Goal: Transaction & Acquisition: Purchase product/service

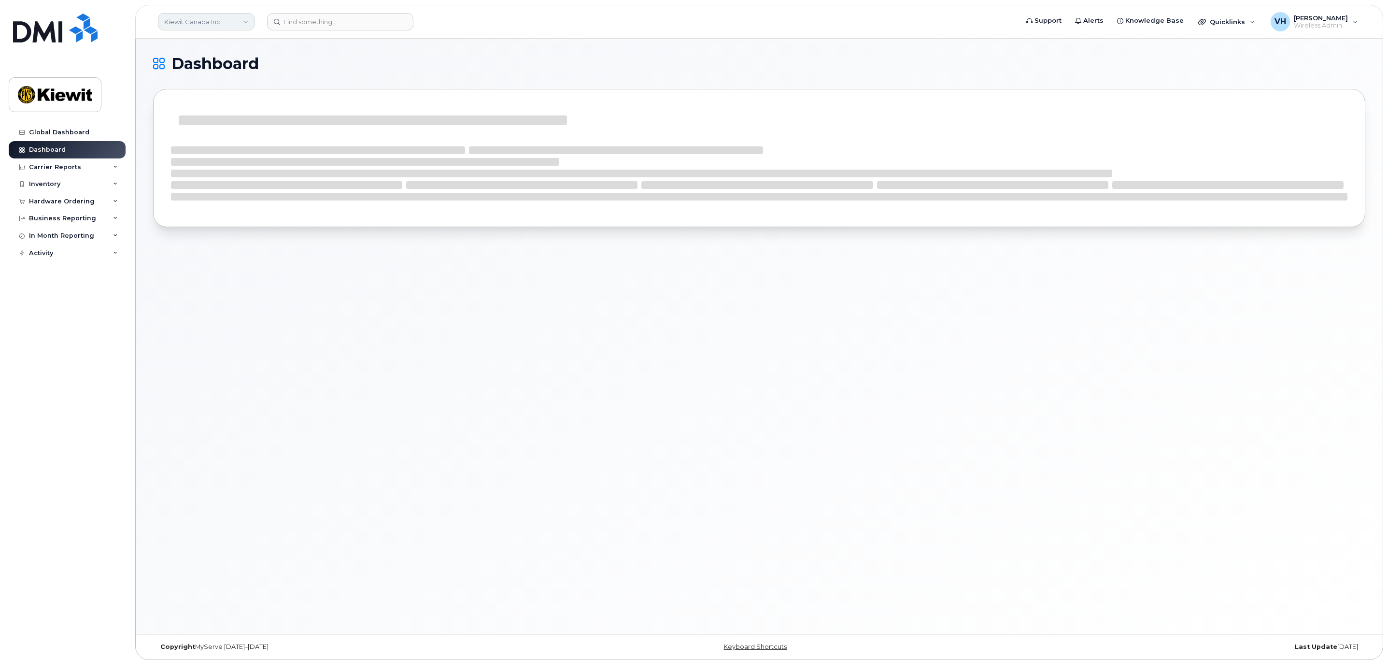
click at [219, 27] on link "Kiewit Canada Inc" at bounding box center [206, 21] width 97 height 17
click at [202, 80] on span "Kiewit Corporation" at bounding box center [196, 83] width 59 height 10
click at [50, 189] on div "Inventory" at bounding box center [67, 183] width 117 height 17
click at [54, 187] on div "Inventory" at bounding box center [44, 184] width 31 height 8
drag, startPoint x: 53, startPoint y: 203, endPoint x: 59, endPoint y: 204, distance: 6.8
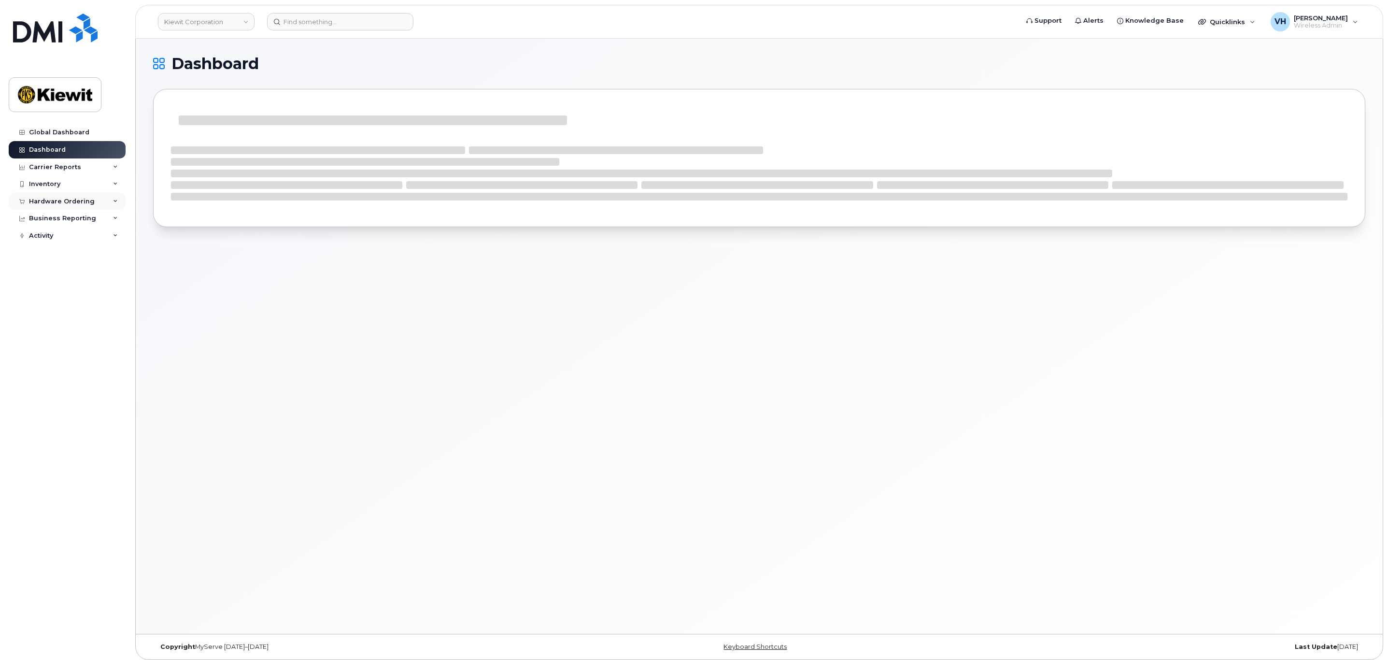
click at [54, 203] on div "Hardware Ordering" at bounding box center [62, 202] width 66 height 8
click at [41, 240] on div "Orders" at bounding box center [45, 237] width 24 height 9
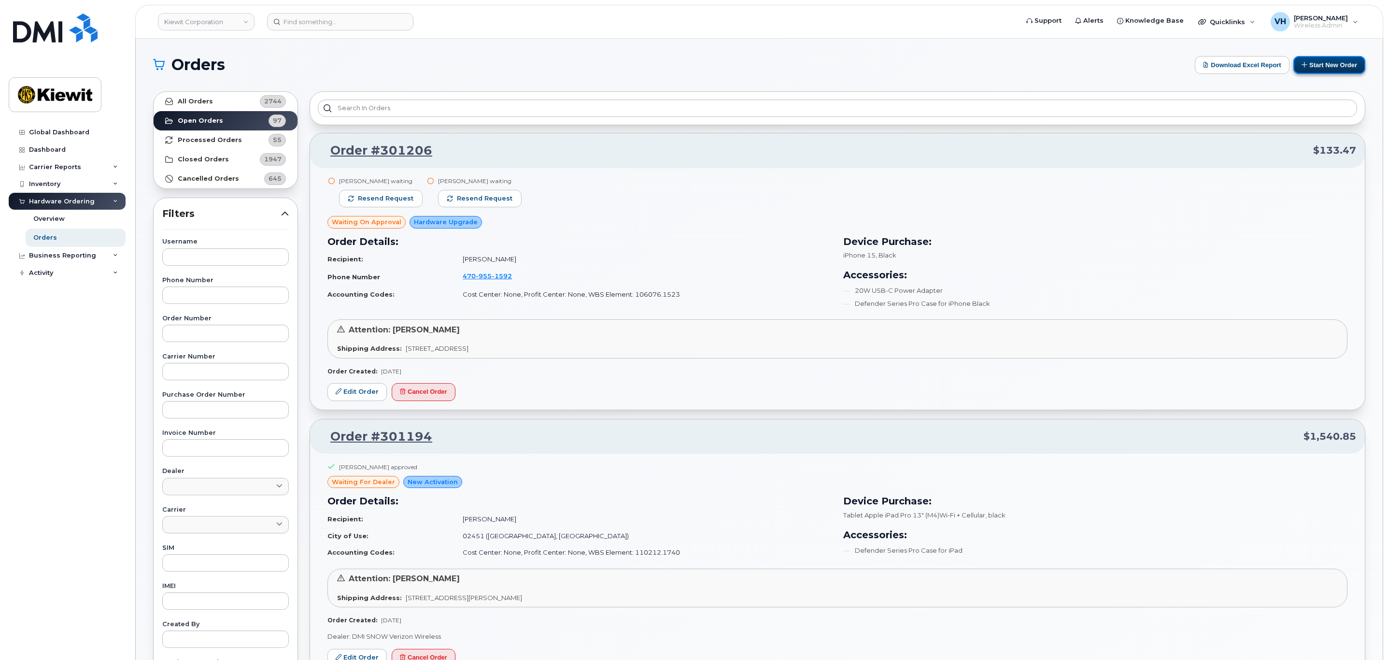
click at [1327, 70] on button "Start New Order" at bounding box center [1330, 65] width 72 height 18
click at [1331, 66] on button "Start New Order" at bounding box center [1330, 65] width 72 height 18
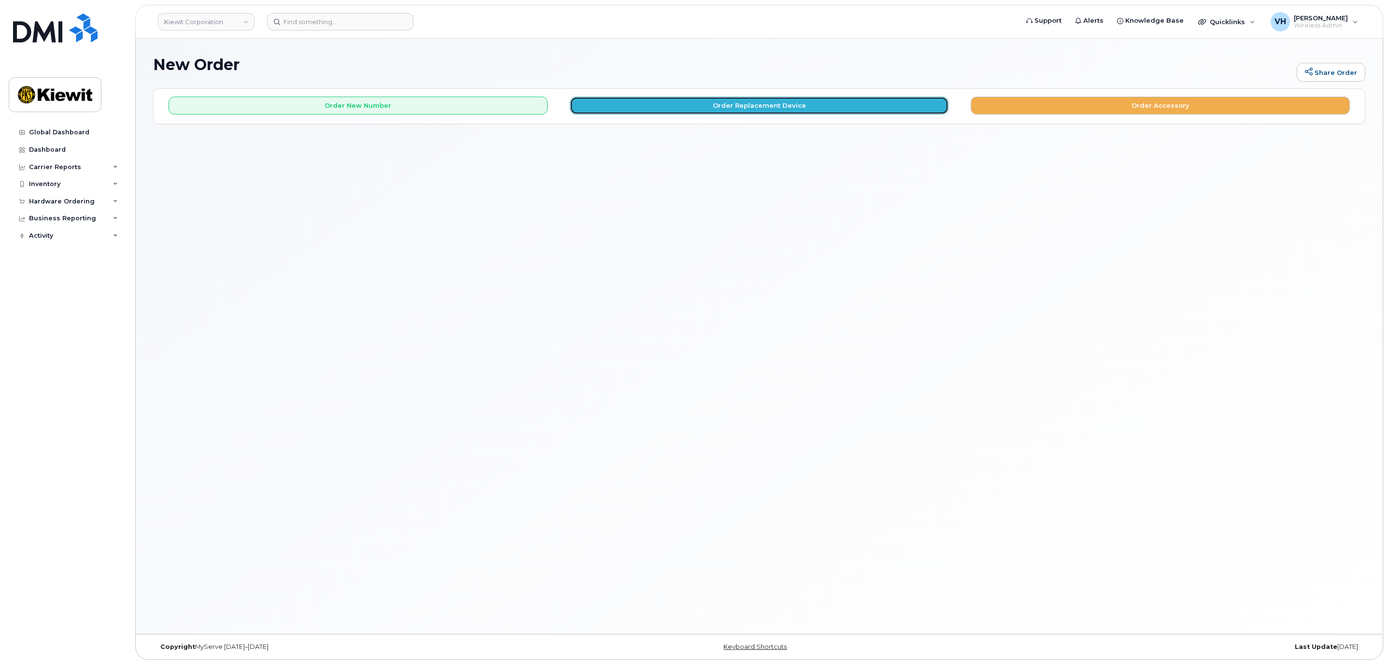
click at [783, 105] on button "Order Replacement Device" at bounding box center [759, 106] width 379 height 18
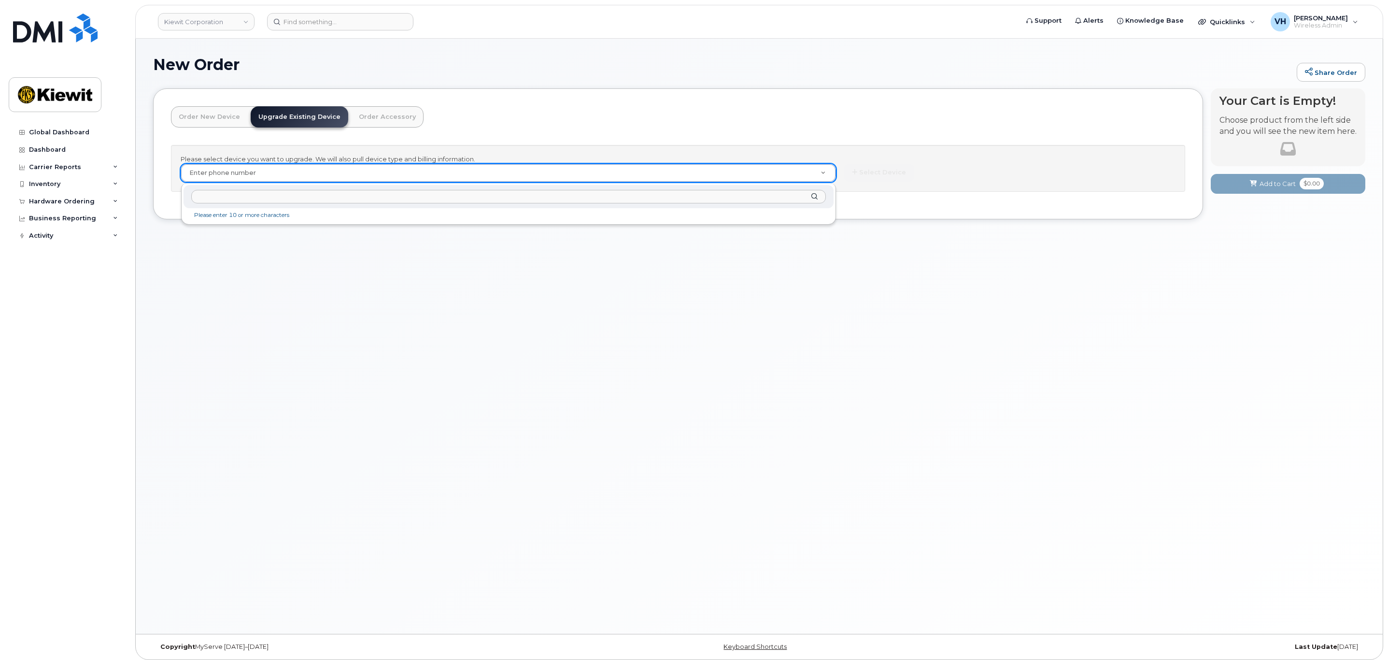
click at [377, 199] on input "text" at bounding box center [508, 197] width 634 height 14
click at [590, 203] on input "text" at bounding box center [508, 197] width 634 height 14
click at [744, 203] on input "text" at bounding box center [508, 197] width 634 height 14
drag, startPoint x: 207, startPoint y: 17, endPoint x: 241, endPoint y: 17, distance: 33.3
click at [242, 24] on link "Kiewit Corporation" at bounding box center [206, 21] width 97 height 17
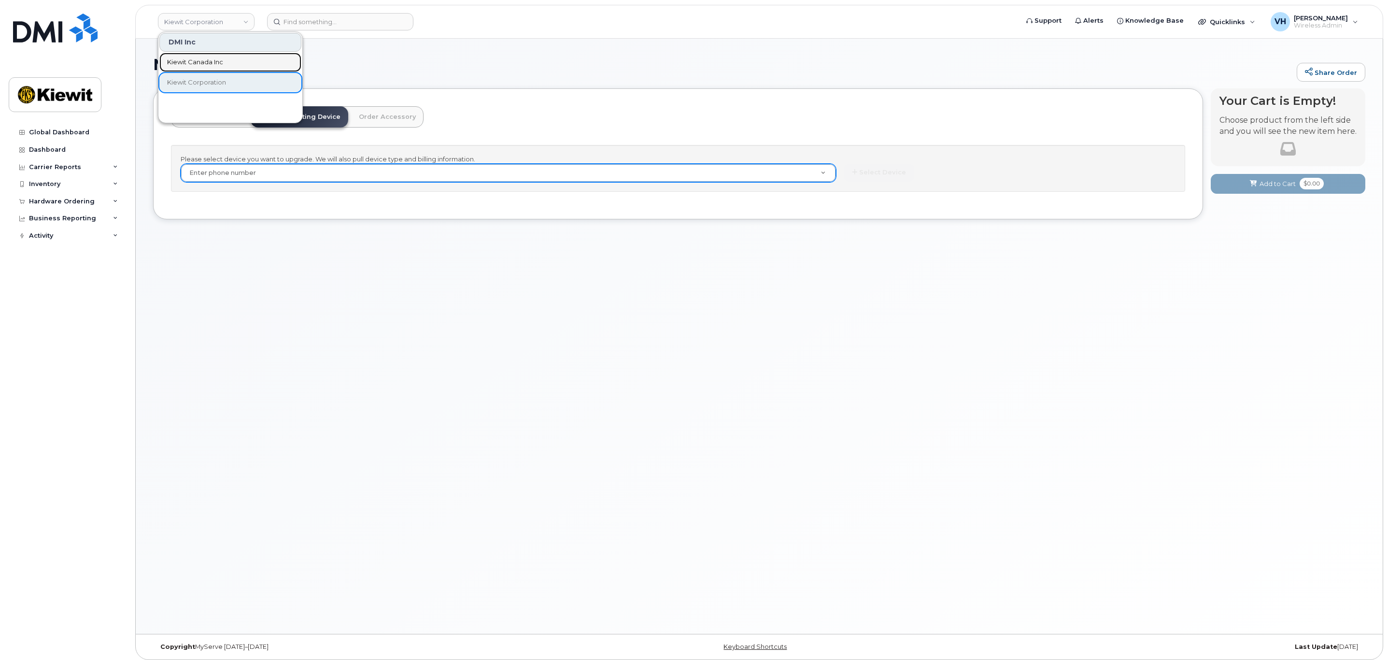
click at [223, 67] on span "Kiewit Canada Inc" at bounding box center [195, 62] width 56 height 10
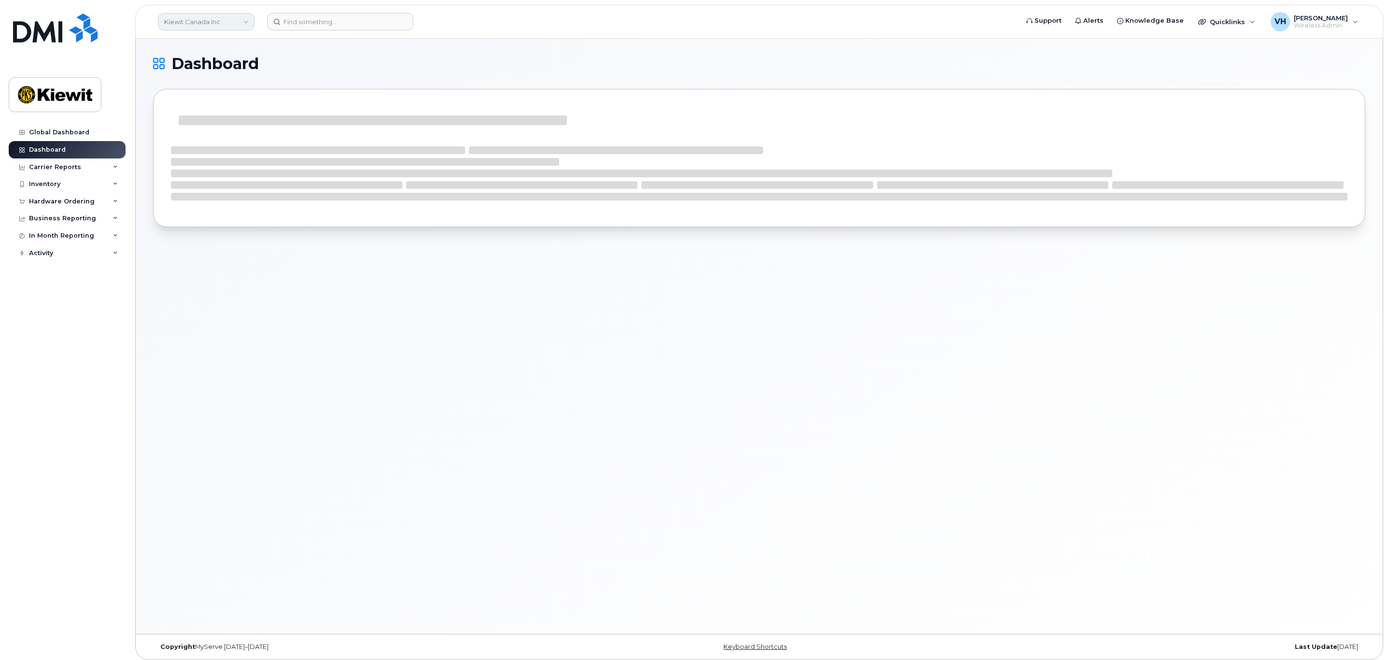
click at [241, 20] on link "Kiewit Canada Inc" at bounding box center [206, 21] width 97 height 17
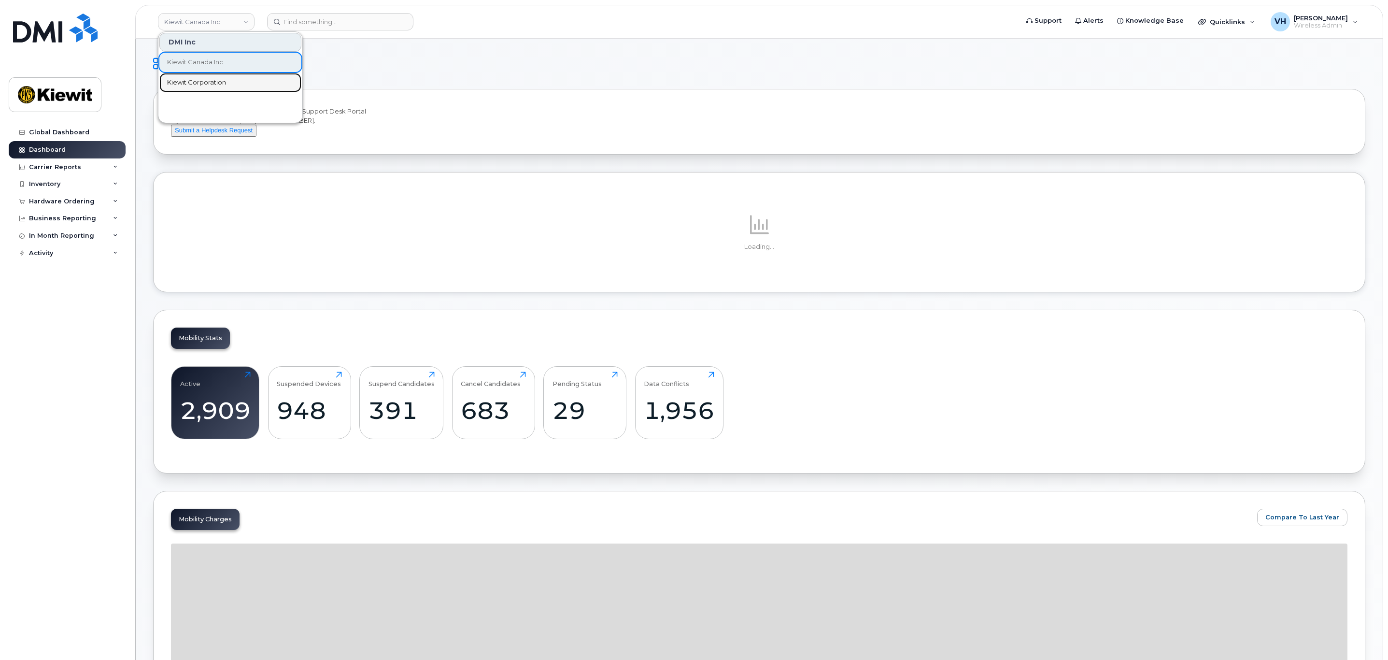
click at [225, 85] on span "Kiewit Corporation" at bounding box center [196, 83] width 59 height 10
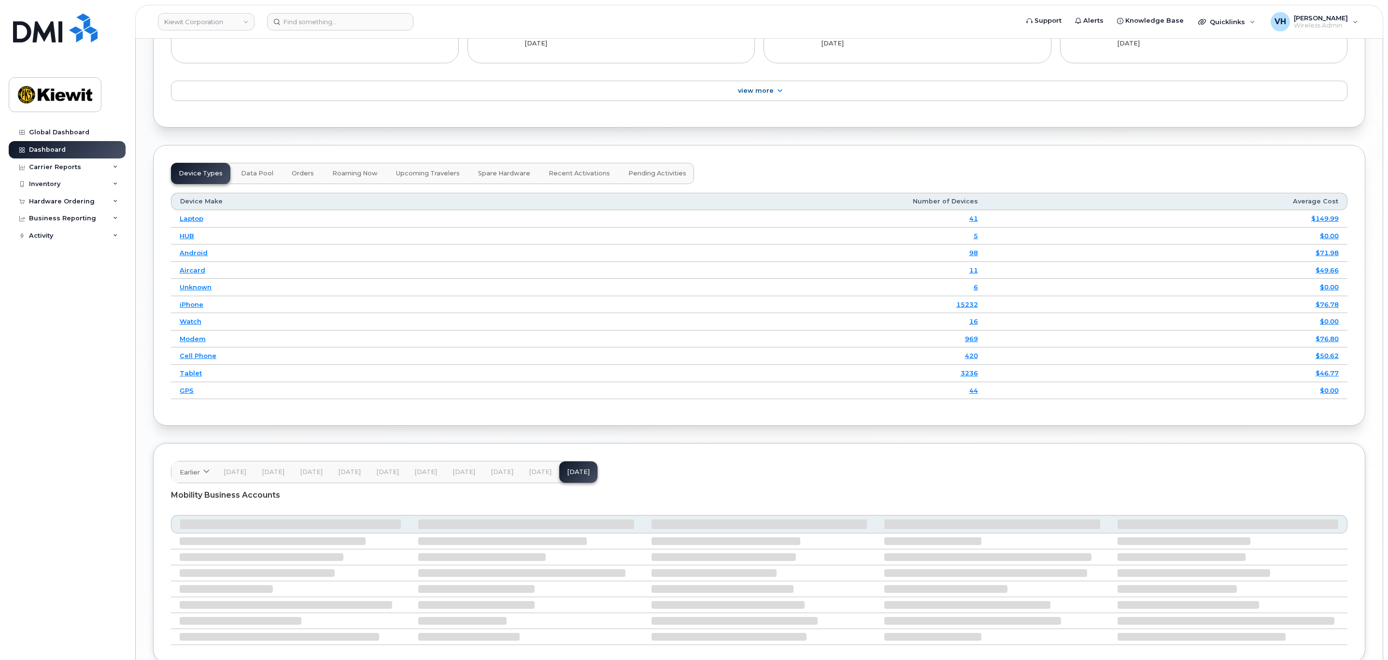
scroll to position [1256, 0]
